Goal: Check status: Check status

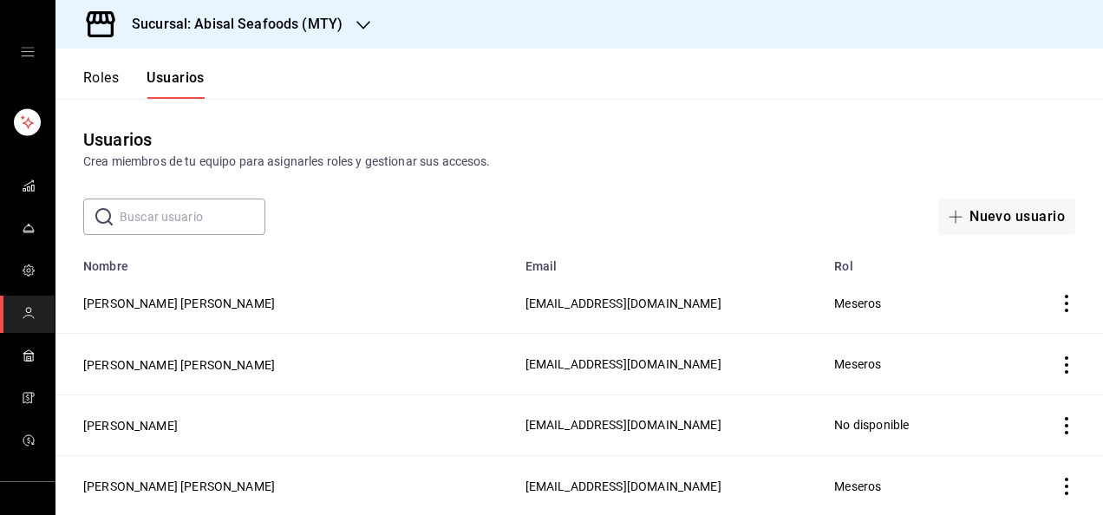
scroll to position [826, 0]
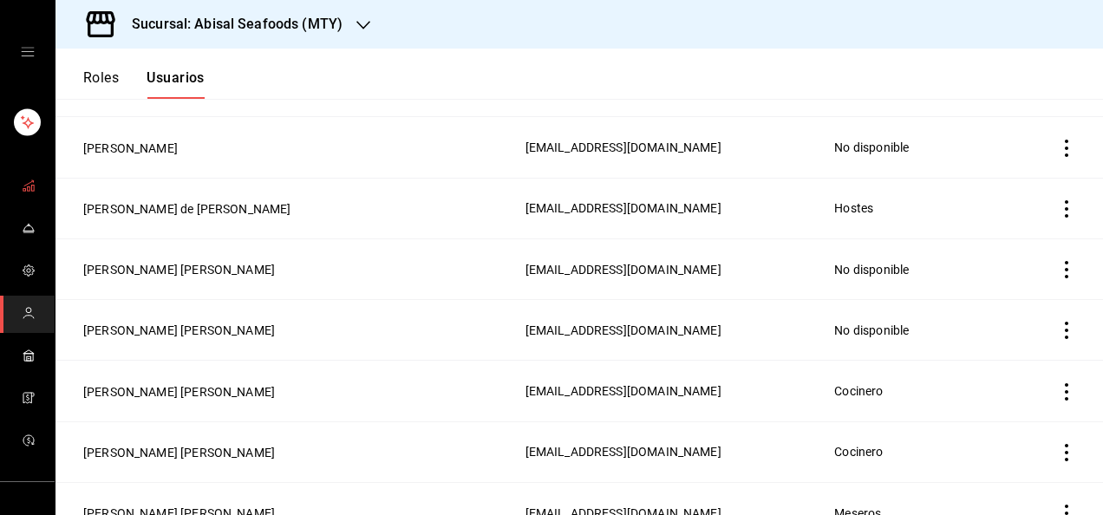
click at [23, 176] on span "mailbox folders" at bounding box center [29, 186] width 14 height 23
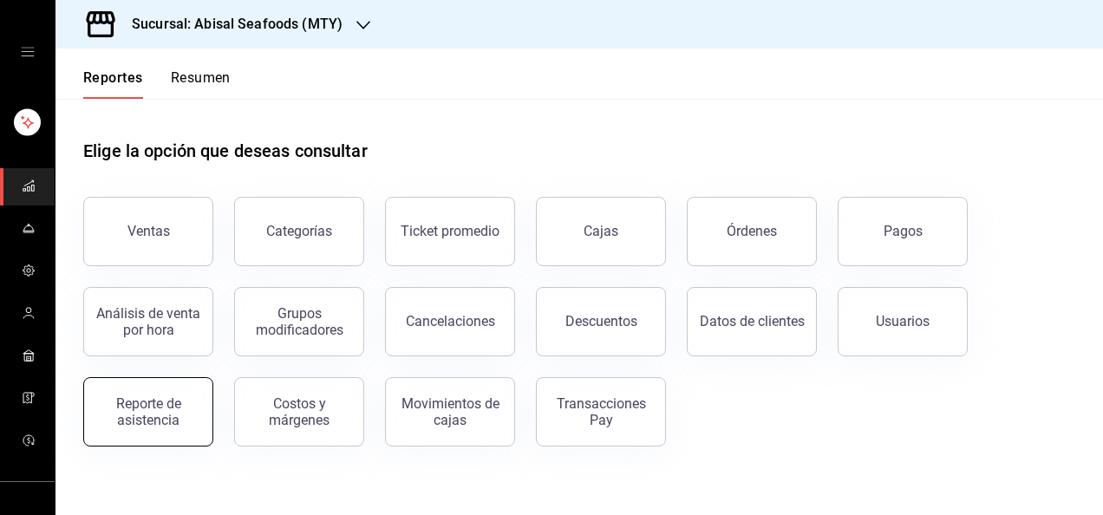
click at [140, 421] on div "Reporte de asistencia" at bounding box center [149, 411] width 108 height 33
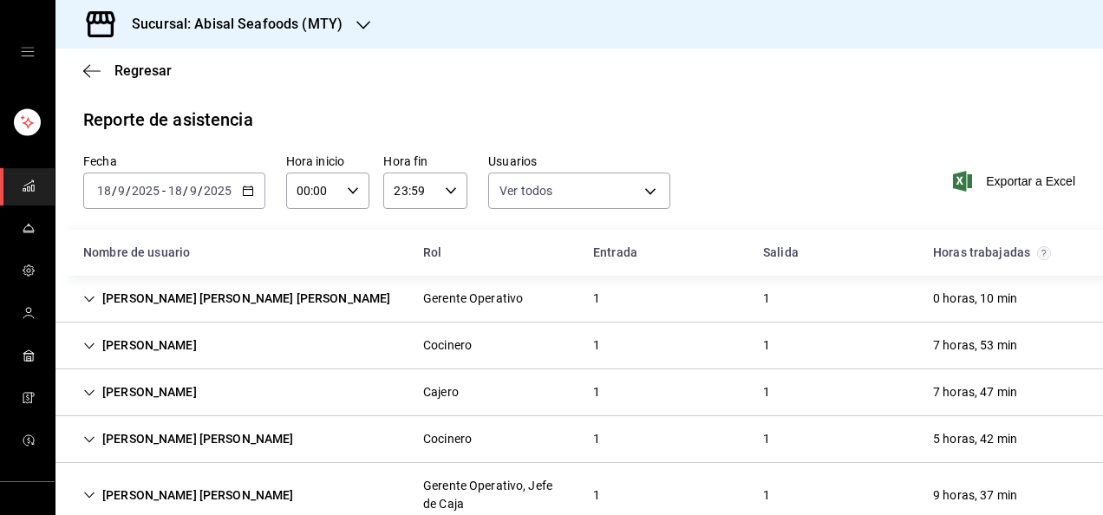
click at [243, 192] on \(Stroke\) "button" at bounding box center [248, 191] width 10 height 10
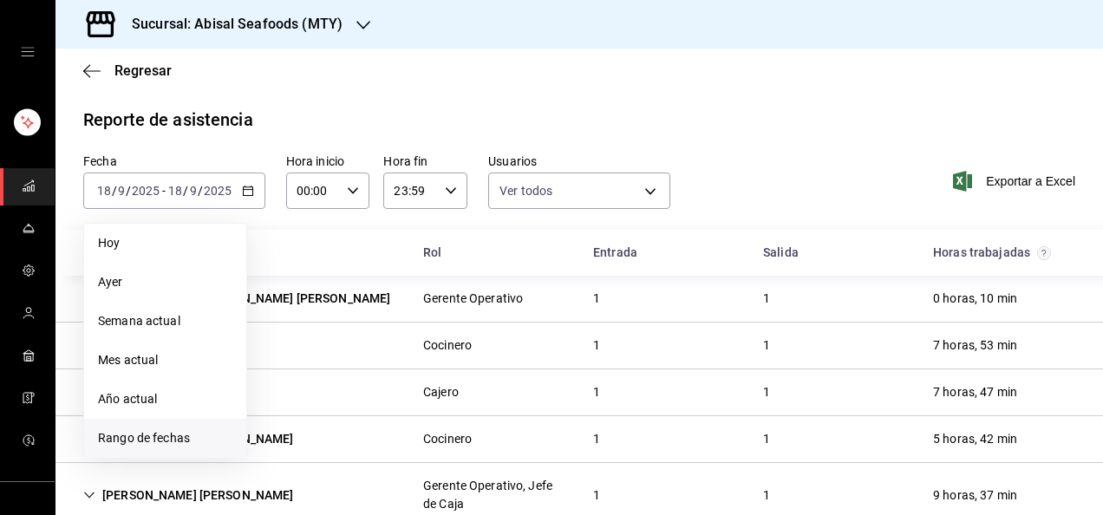
click at [128, 446] on span "Rango de fechas" at bounding box center [165, 438] width 134 height 18
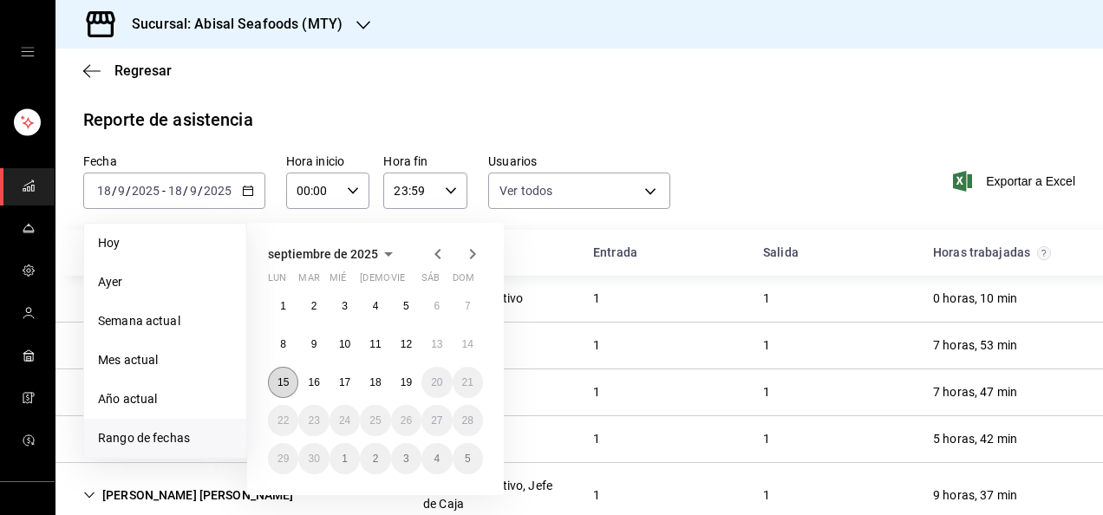
click at [278, 383] on abbr "15" at bounding box center [283, 382] width 11 height 12
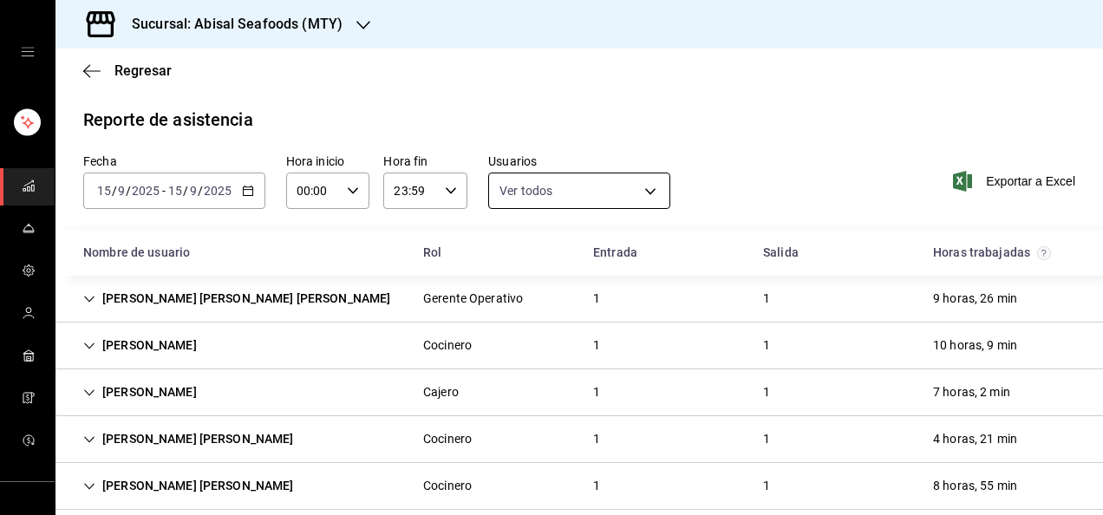
click at [592, 197] on body "Sucursal: [PERSON_NAME] (MTY) Regresar Reporte de asistencia Fecha [DATE] [DATE…" at bounding box center [551, 257] width 1103 height 515
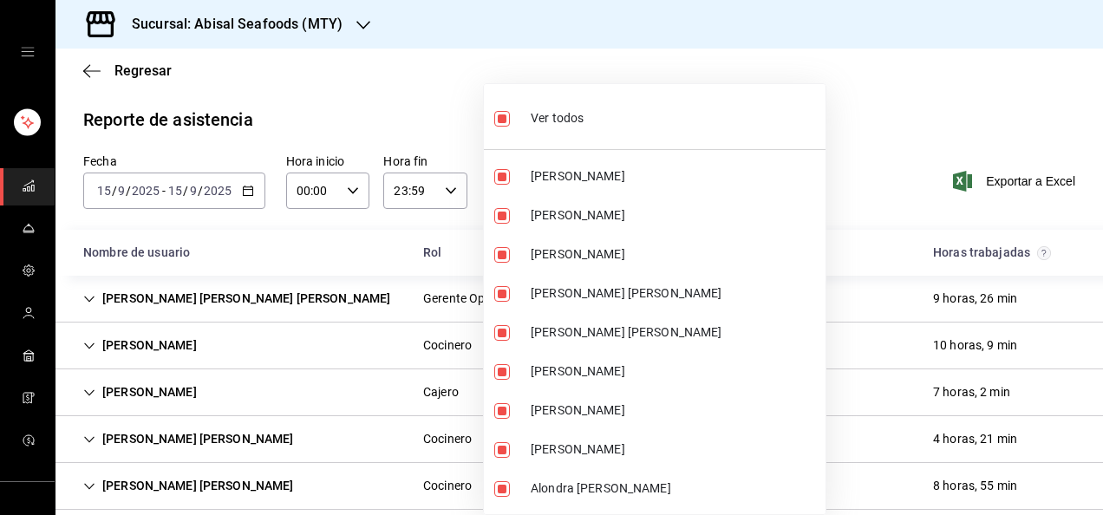
click at [545, 123] on span "Ver todos" at bounding box center [557, 118] width 53 height 18
checkbox input "false"
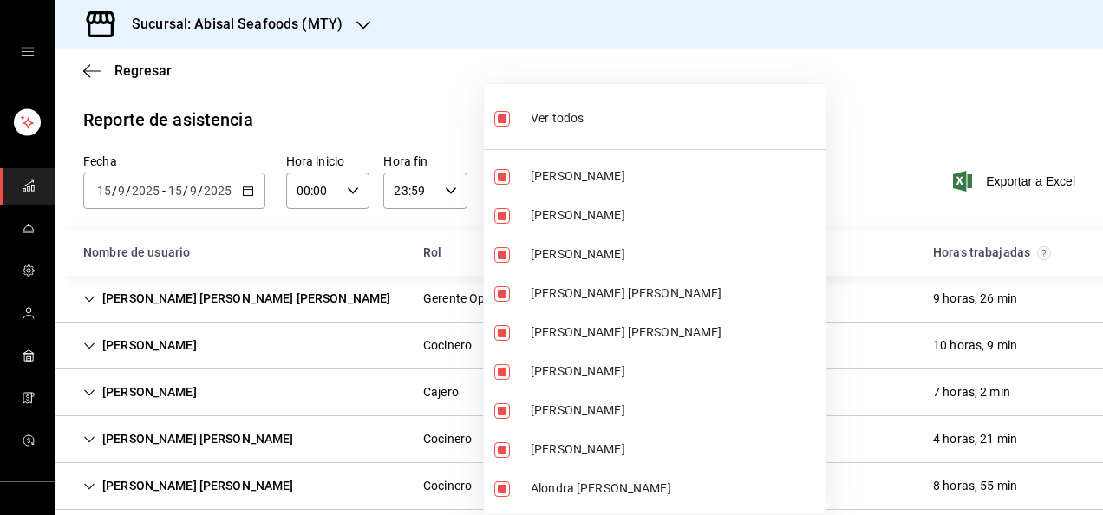
checkbox input "false"
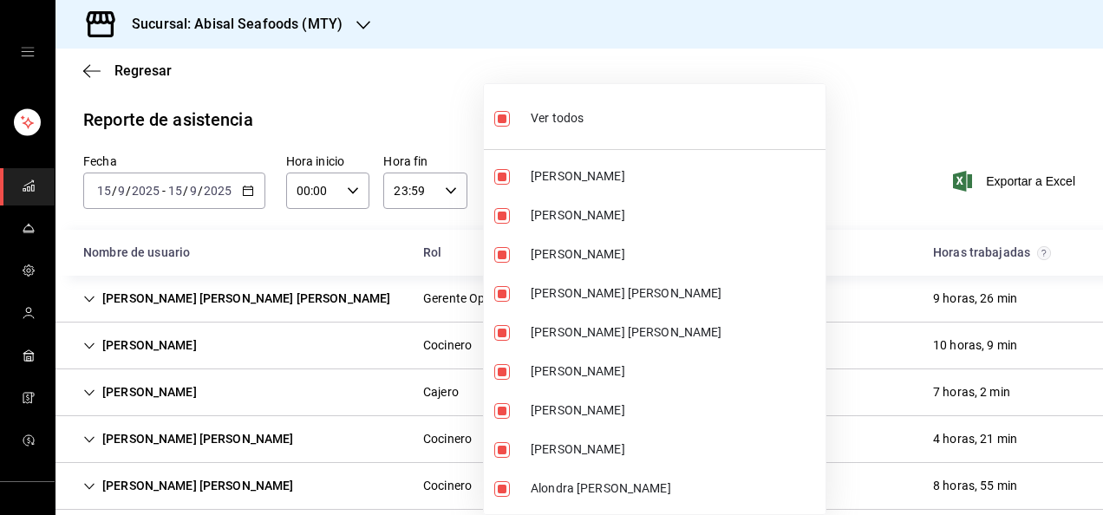
checkbox input "false"
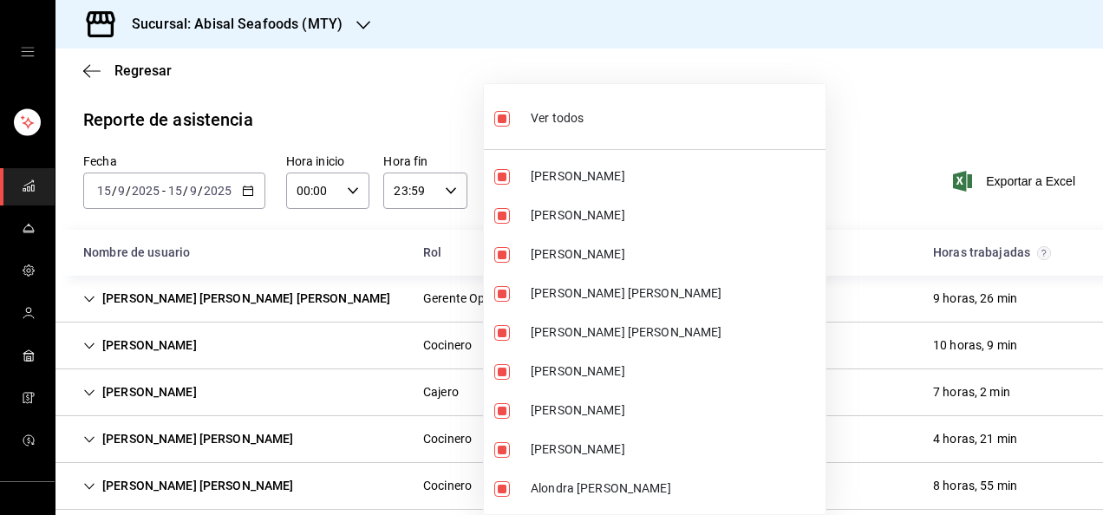
checkbox input "false"
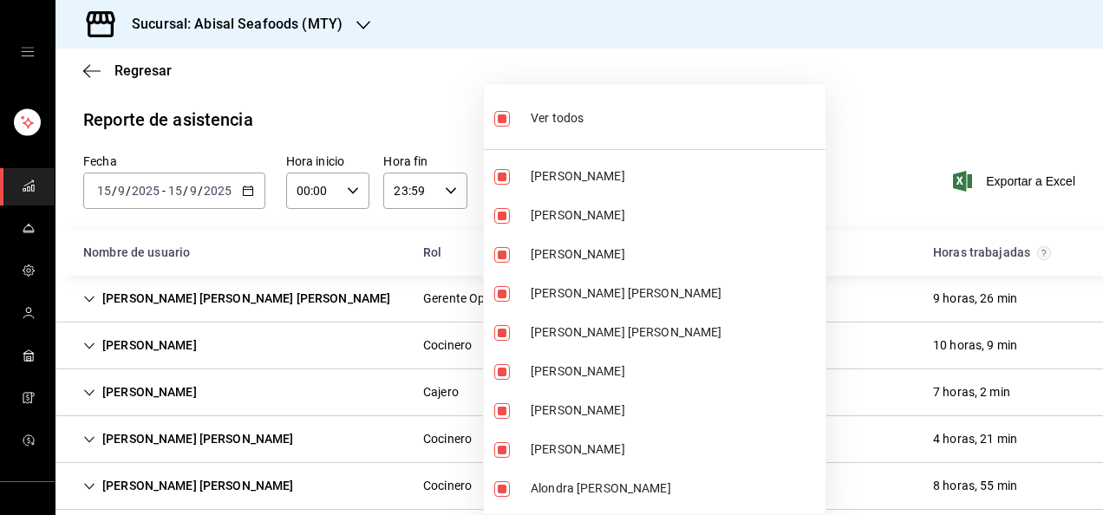
checkbox input "false"
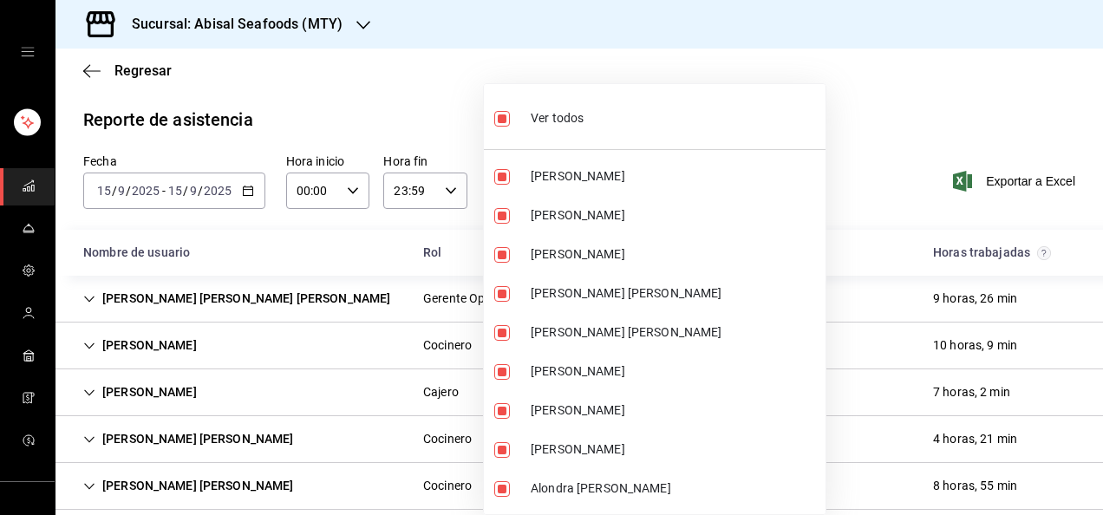
checkbox input "false"
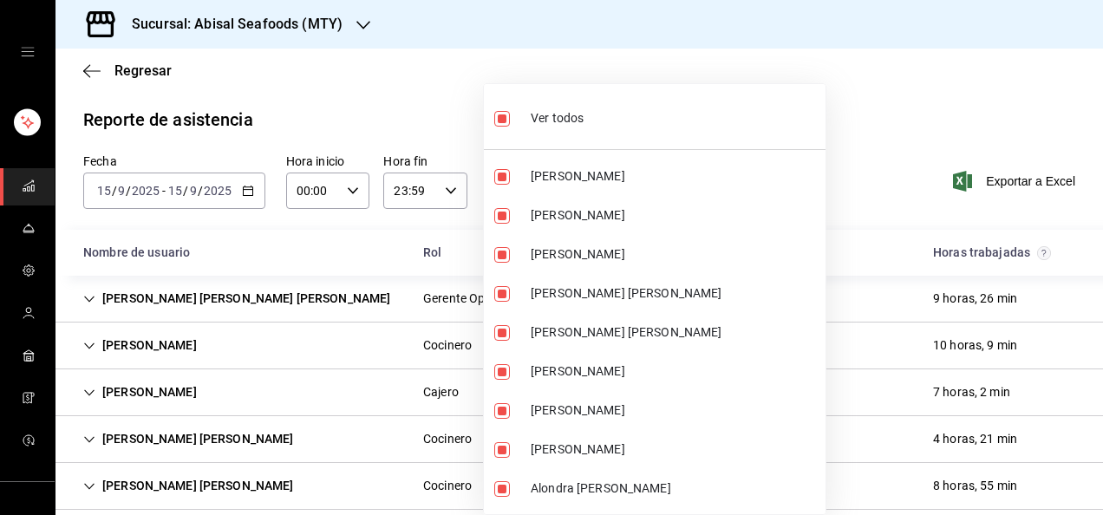
checkbox input "false"
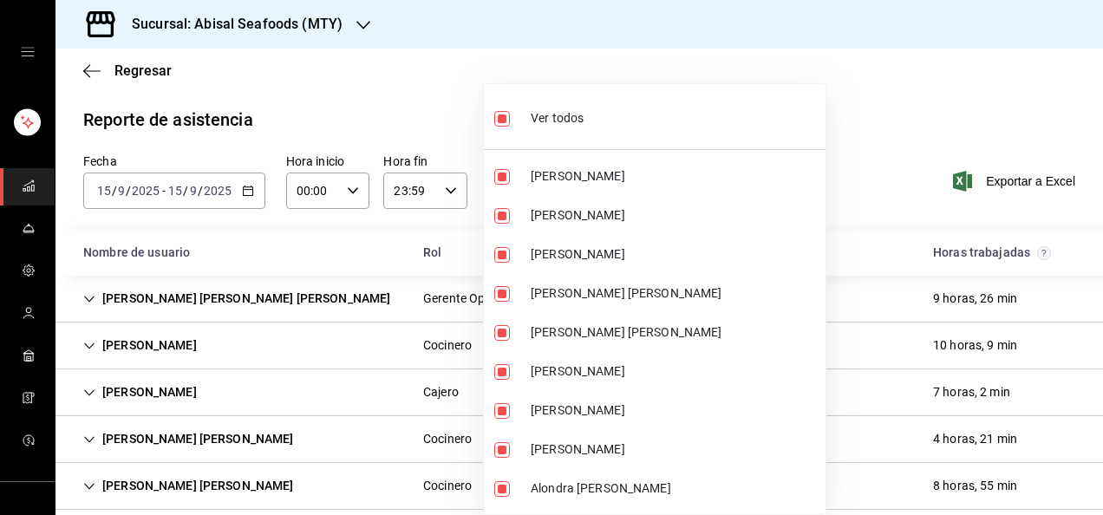
checkbox input "false"
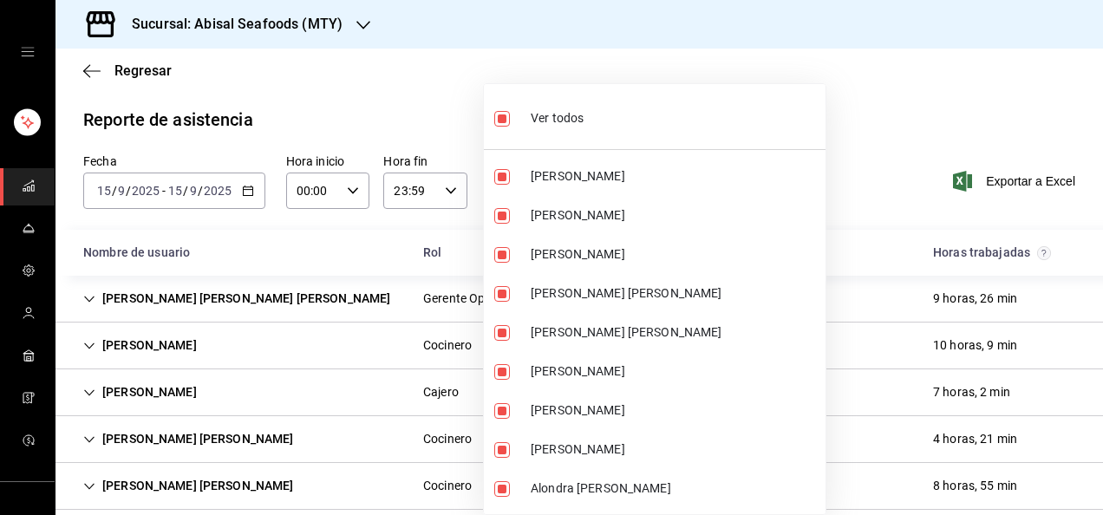
checkbox input "false"
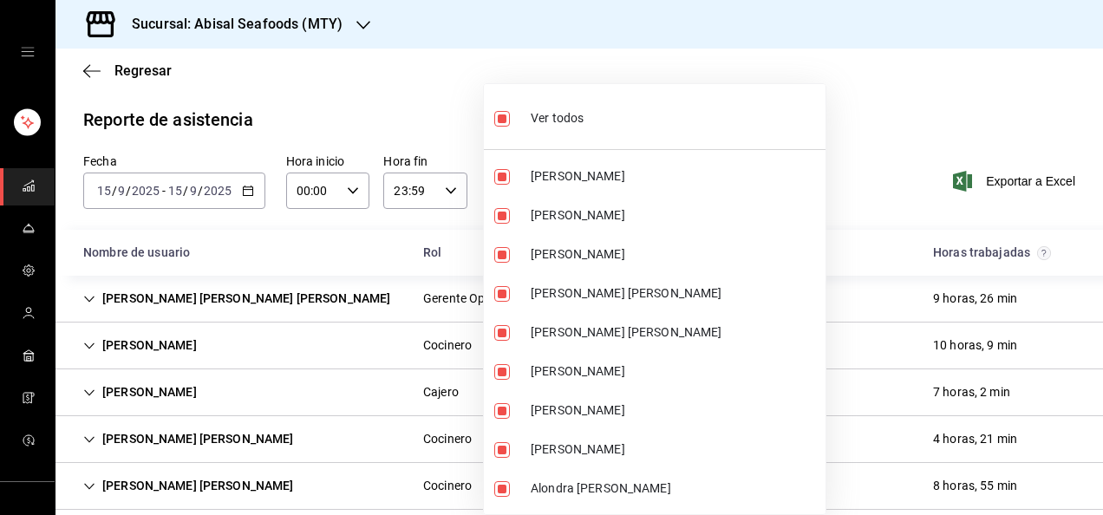
checkbox input "false"
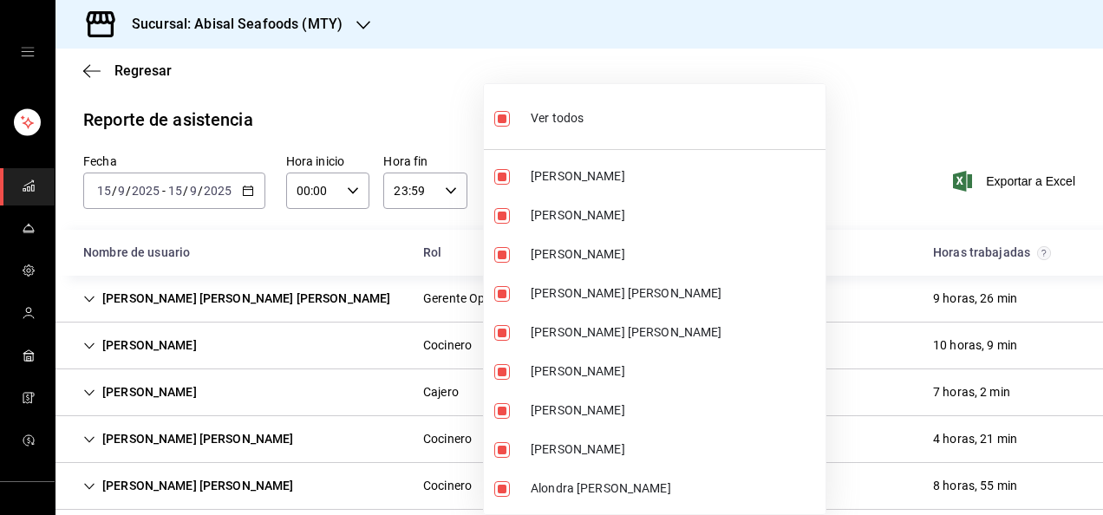
checkbox input "false"
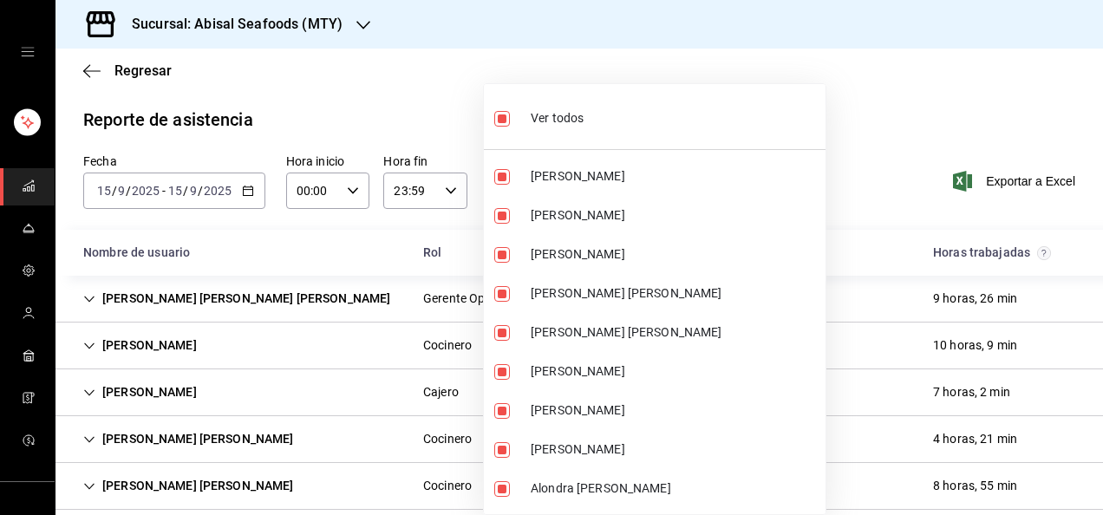
checkbox input "false"
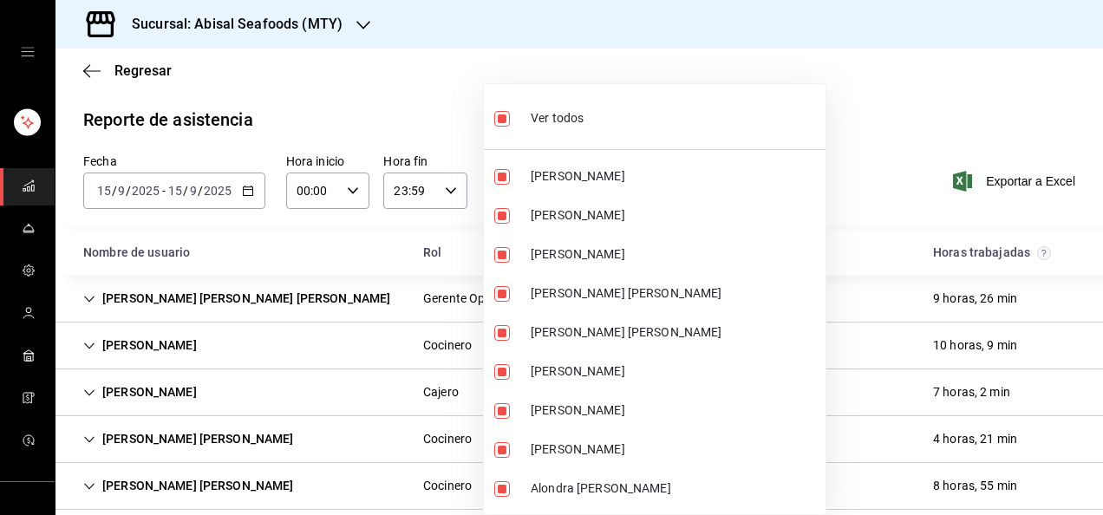
checkbox input "false"
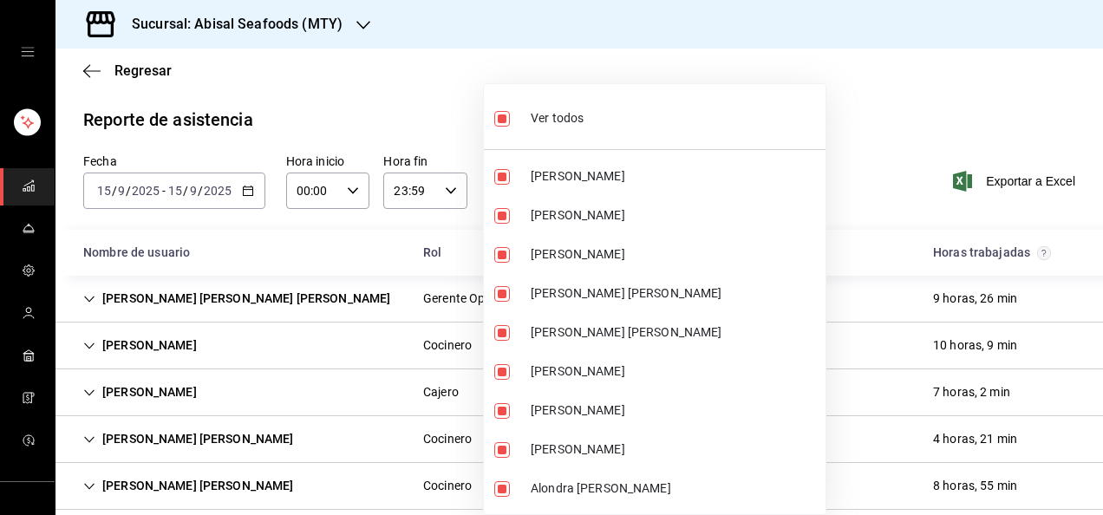
checkbox input "false"
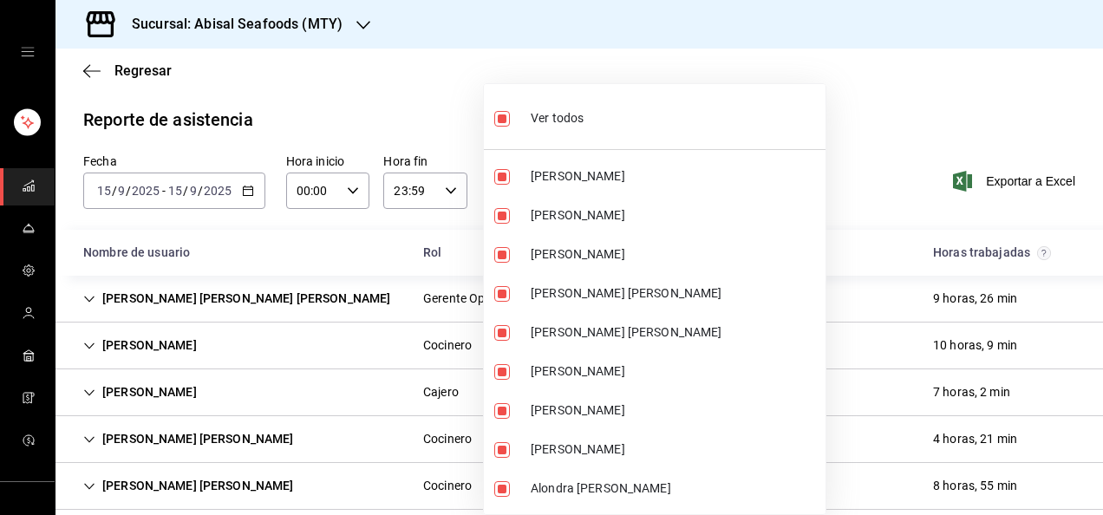
checkbox input "false"
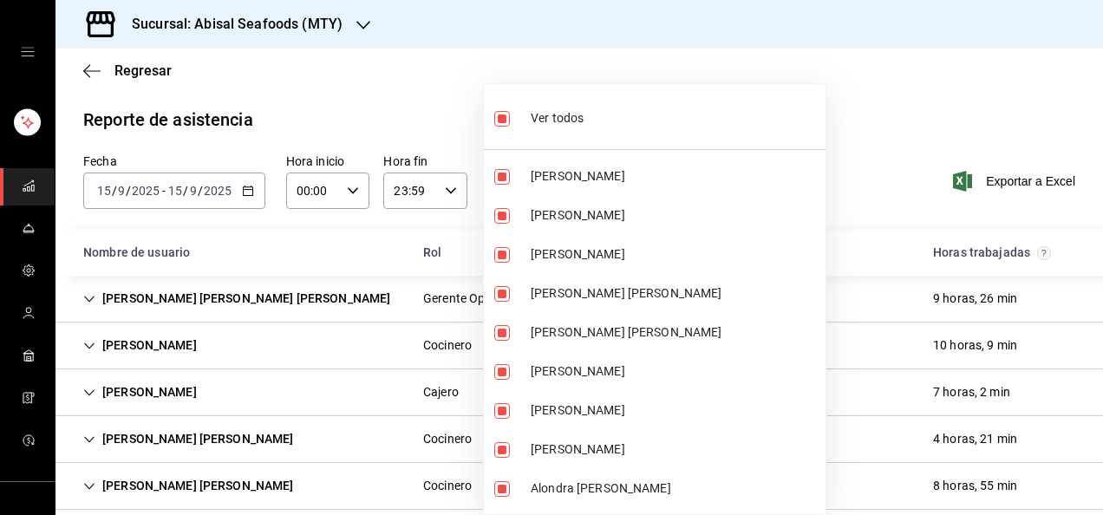
checkbox input "false"
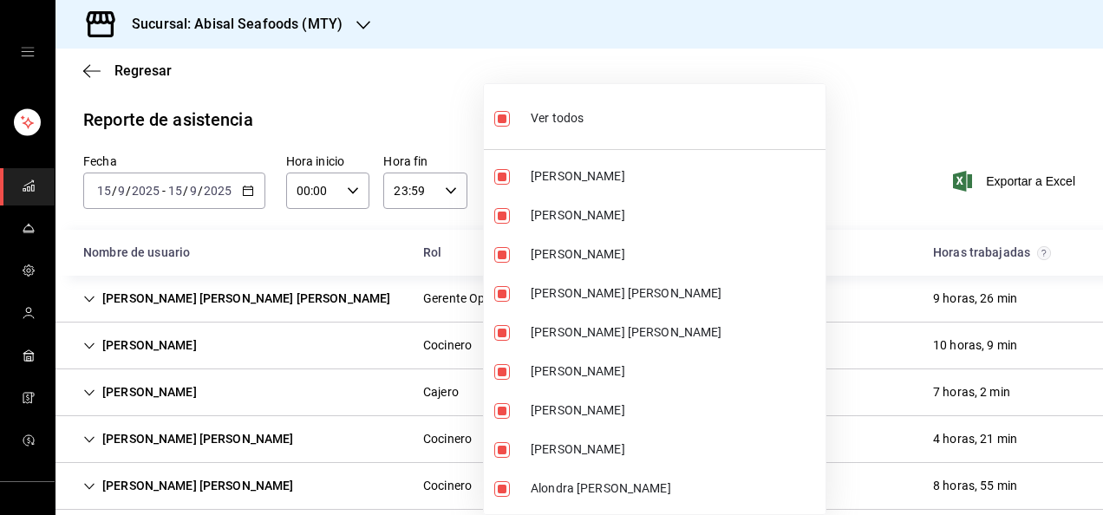
checkbox input "false"
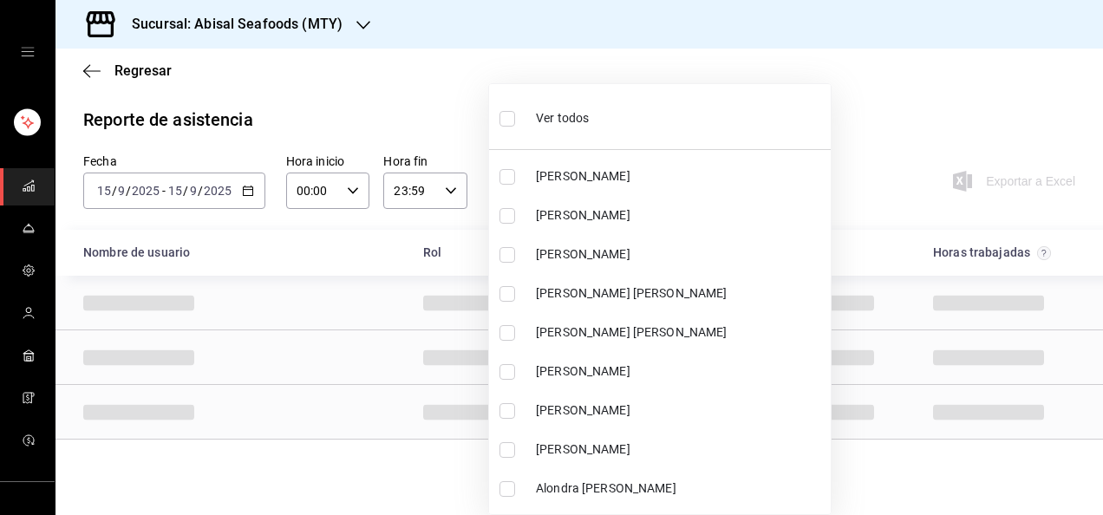
scroll to position [54, 0]
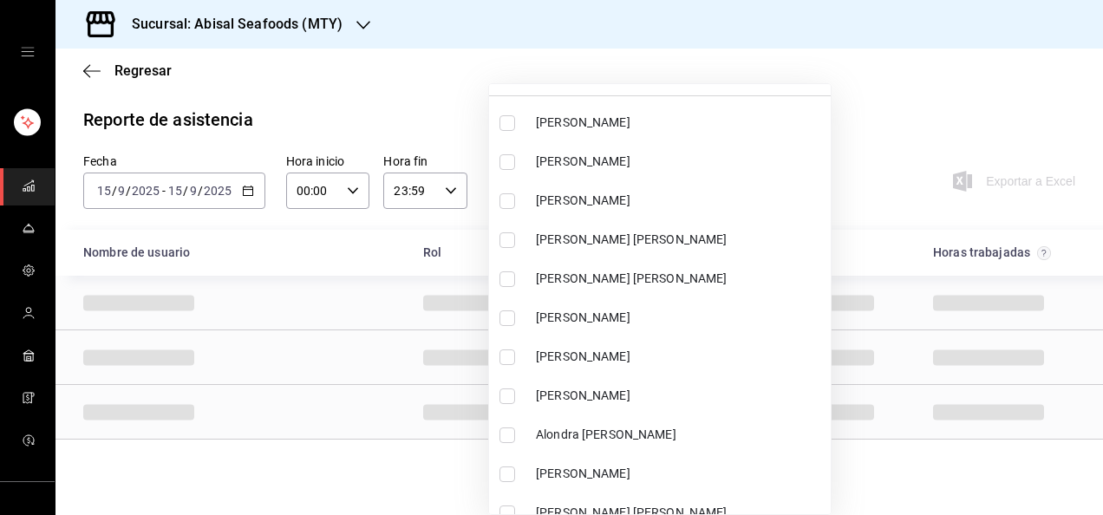
click at [557, 368] on li "[PERSON_NAME]" at bounding box center [660, 356] width 342 height 39
type input "c8a5484d-f27f-46ea-80c1-b94cb496741b"
checkbox input "true"
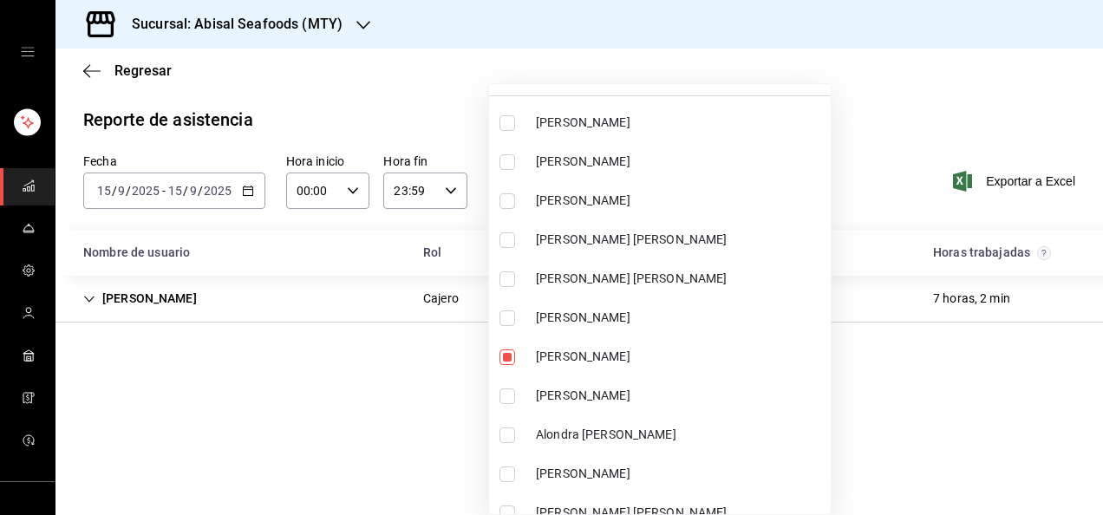
click at [375, 243] on div at bounding box center [551, 257] width 1103 height 515
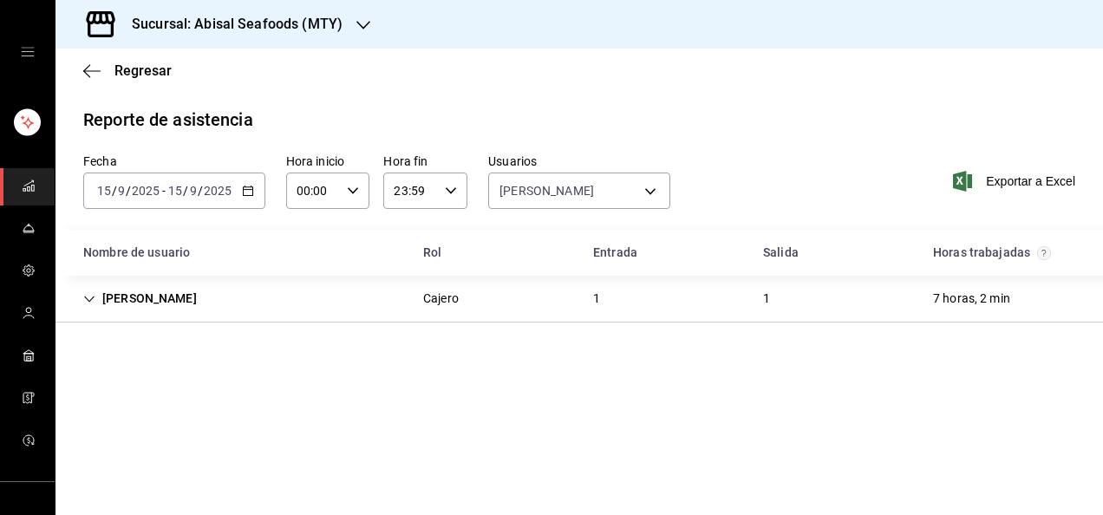
click at [257, 196] on div "[DATE] [DATE] - [DATE] [DATE]" at bounding box center [174, 191] width 182 height 36
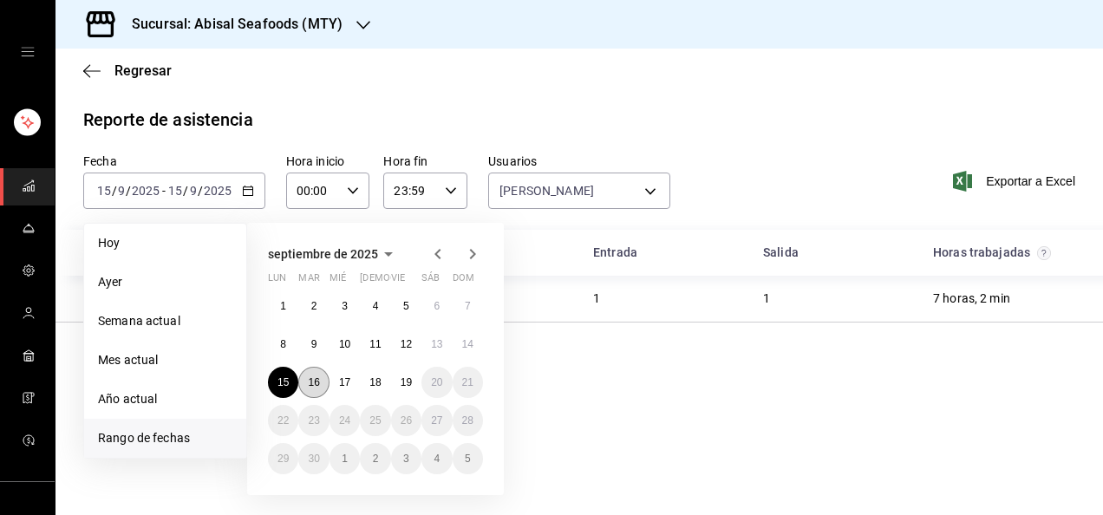
click at [315, 387] on abbr "16" at bounding box center [313, 382] width 11 height 12
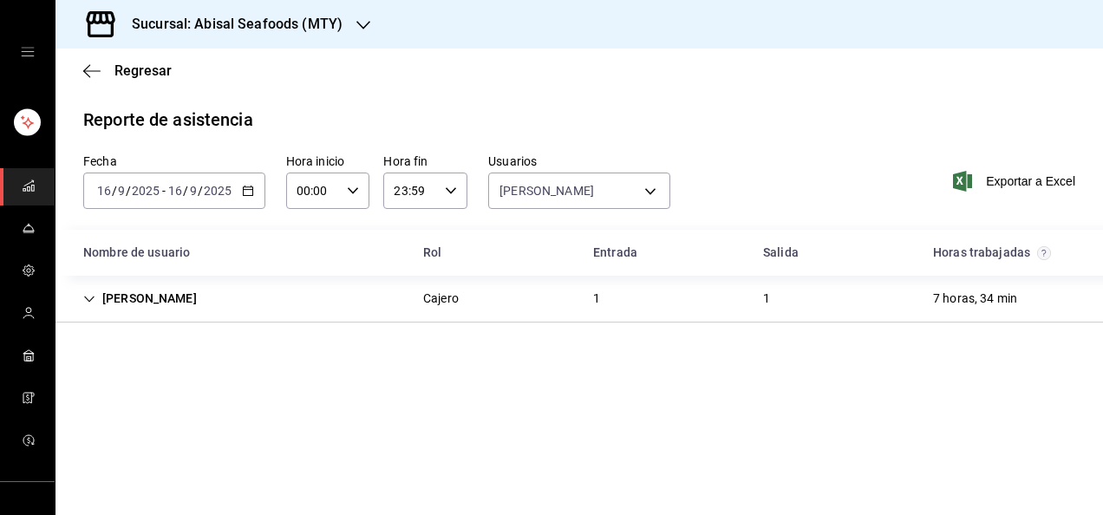
click at [251, 194] on icon "button" at bounding box center [248, 191] width 12 height 12
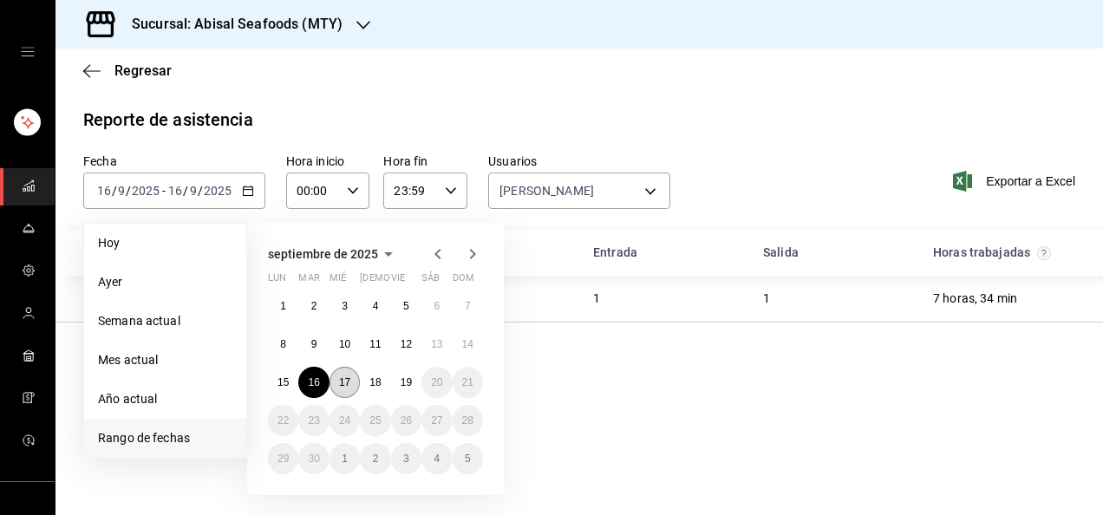
click at [346, 381] on abbr "17" at bounding box center [344, 382] width 11 height 12
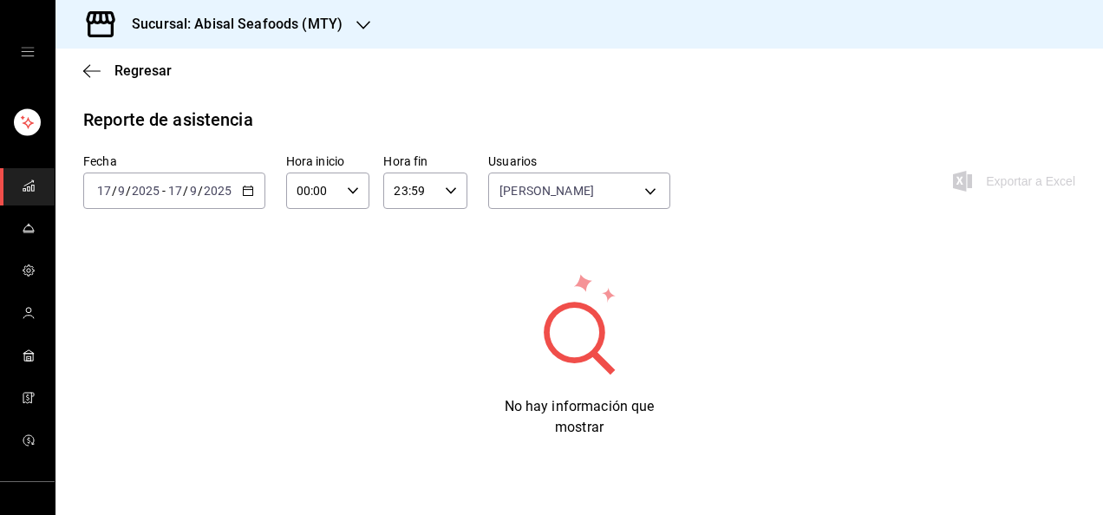
click at [251, 193] on icon "button" at bounding box center [248, 191] width 12 height 12
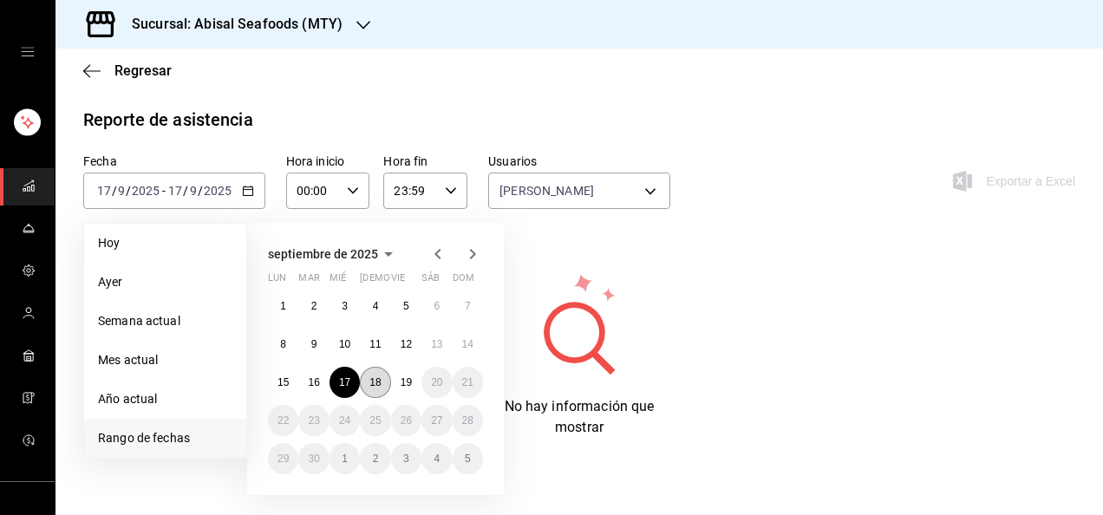
click at [369, 375] on button "18" at bounding box center [375, 382] width 30 height 31
